Goal: Task Accomplishment & Management: Complete application form

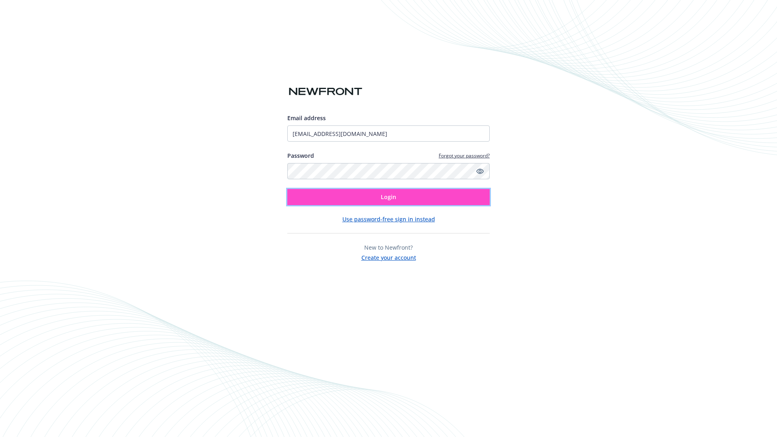
click at [389, 197] on span "Login" at bounding box center [388, 197] width 15 height 8
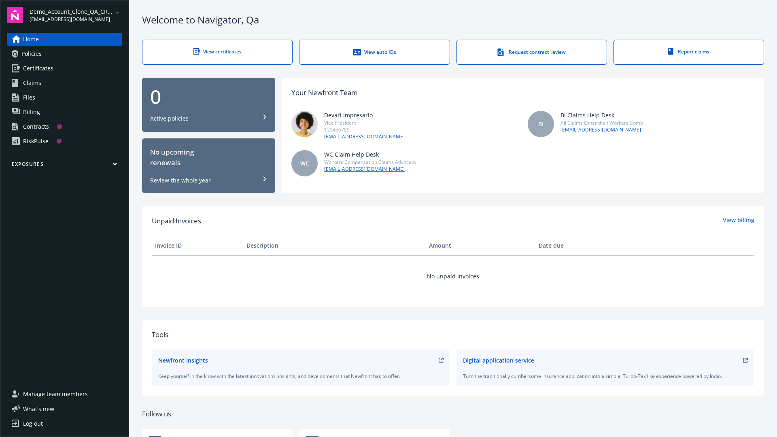
click at [76, 15] on span "Demo_Account_Clone_QA_CR_Tests_Prospect" at bounding box center [71, 11] width 83 height 8
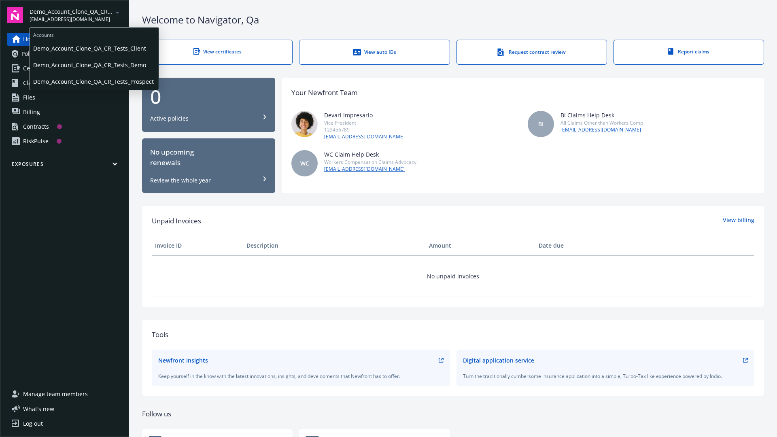
click at [93, 48] on span "Demo_Account_Clone_QA_CR_Tests_Client" at bounding box center [94, 48] width 122 height 17
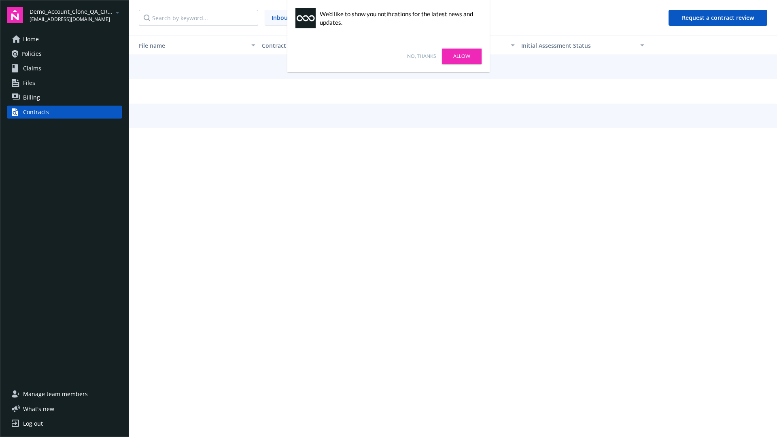
click at [421, 56] on link "No, thanks" at bounding box center [421, 56] width 29 height 7
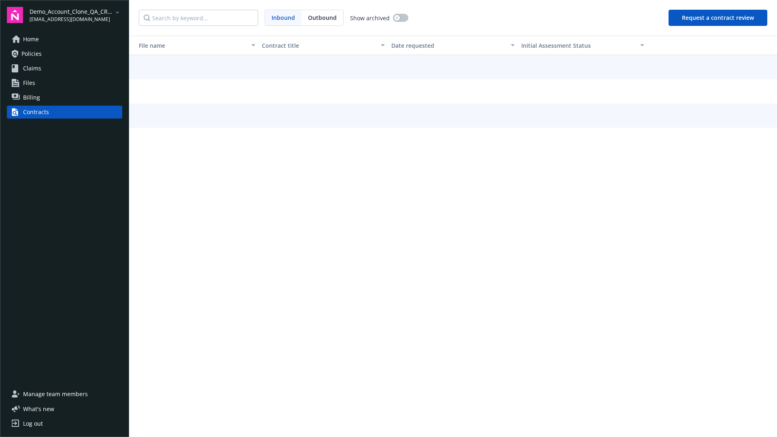
click at [718, 18] on button "Request a contract review" at bounding box center [718, 18] width 99 height 16
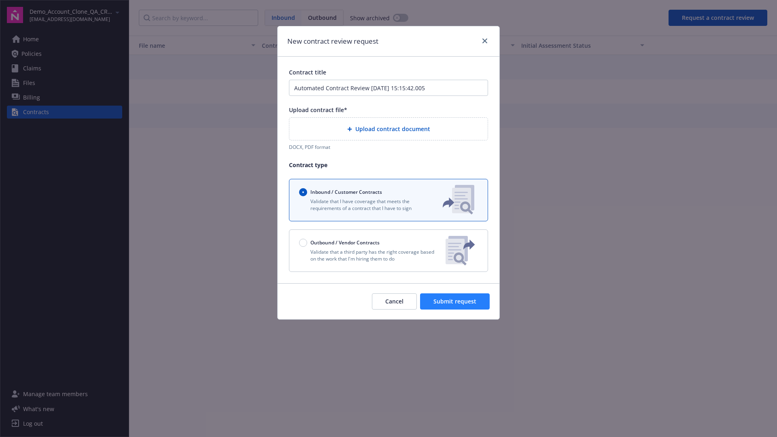
type input "Automated Contract Review 09-11-2025 15:15:42.005"
click at [389, 251] on p "Validate that a third party has the right coverage based on the work that I'm h…" at bounding box center [369, 256] width 140 height 14
radio input "false"
radio input "true"
click at [455, 305] on span "Submit request" at bounding box center [454, 301] width 43 height 8
